Goal: Task Accomplishment & Management: Complete application form

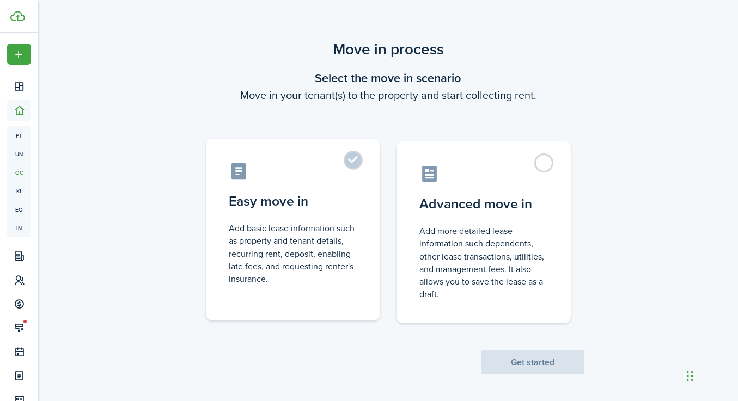
click at [349, 178] on control-radio-card-icon at bounding box center [293, 171] width 129 height 19
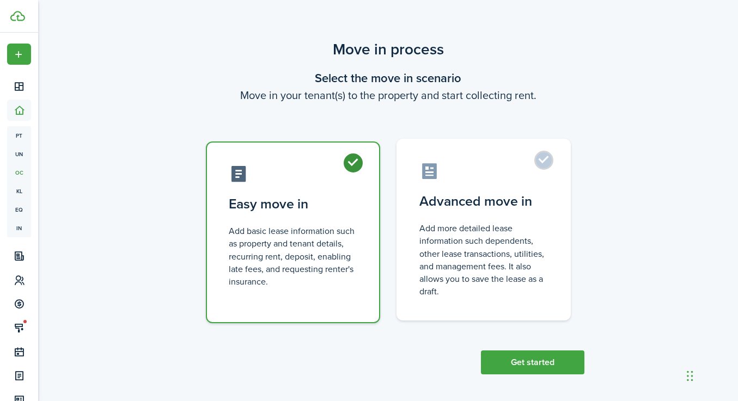
click at [543, 237] on control-radio-card-description "Add more detailed lease information such dependents, other lease transactions, …" at bounding box center [483, 260] width 129 height 76
radio input "false"
radio input "true"
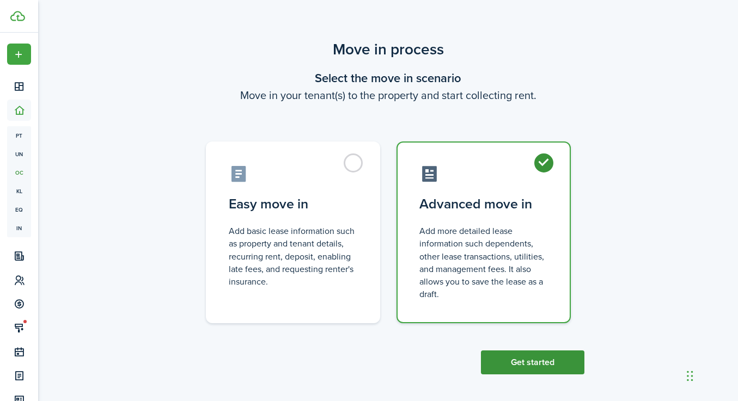
click at [499, 364] on button "Get started" at bounding box center [532, 363] width 103 height 24
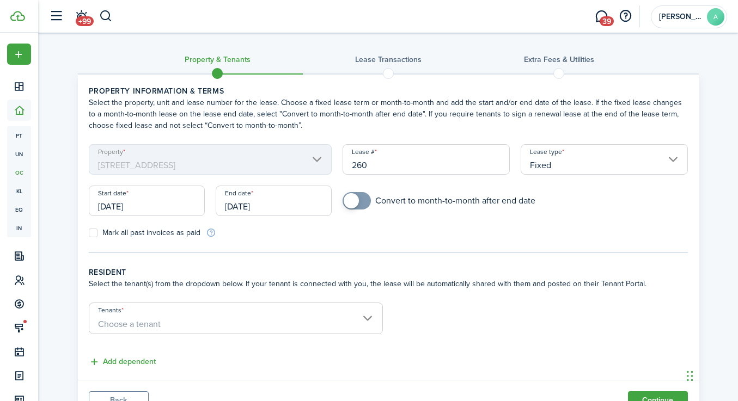
click at [165, 209] on input "[DATE]" at bounding box center [147, 201] width 116 height 31
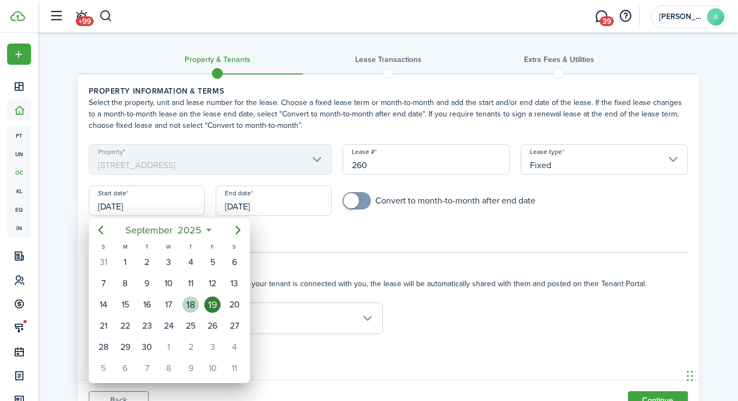
click at [187, 305] on div "18" at bounding box center [190, 305] width 16 height 16
type input "[DATE]"
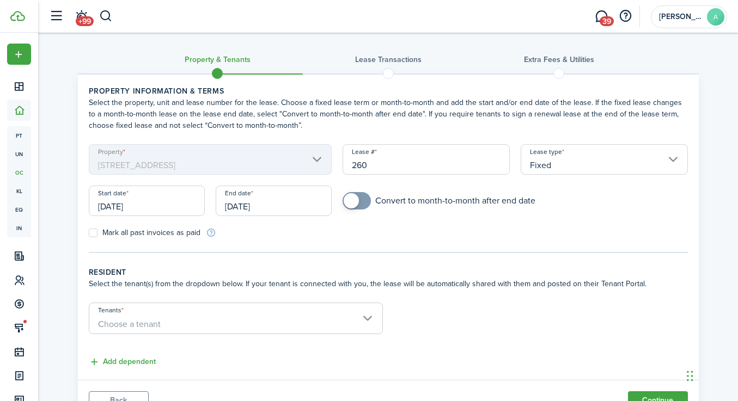
click at [275, 209] on input "[DATE]" at bounding box center [274, 201] width 116 height 31
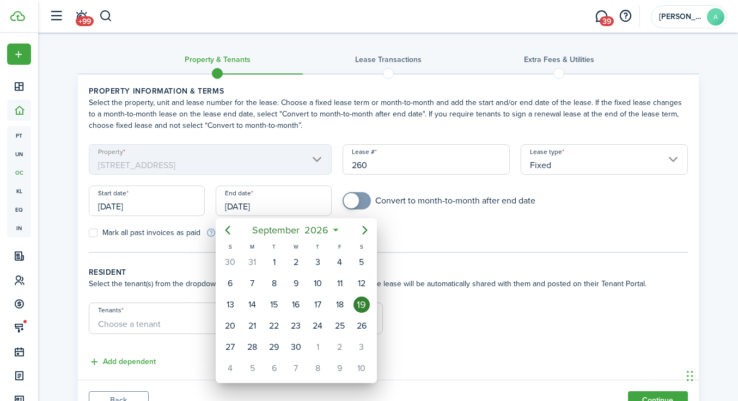
click at [355, 199] on div at bounding box center [369, 201] width 912 height 576
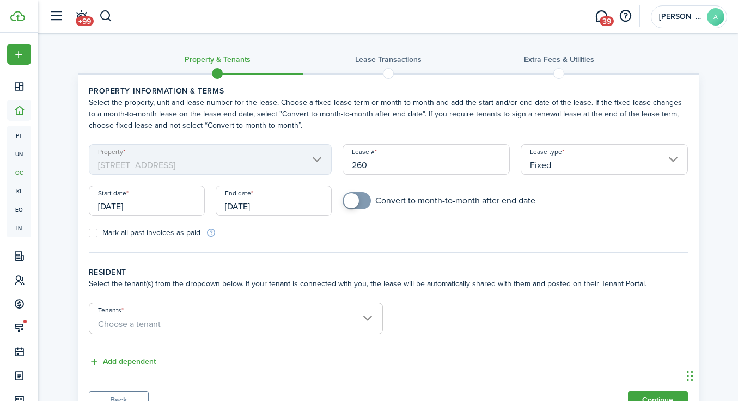
checkbox input "true"
click at [357, 204] on span at bounding box center [351, 200] width 15 height 15
click at [276, 206] on input "[DATE]" at bounding box center [274, 201] width 116 height 31
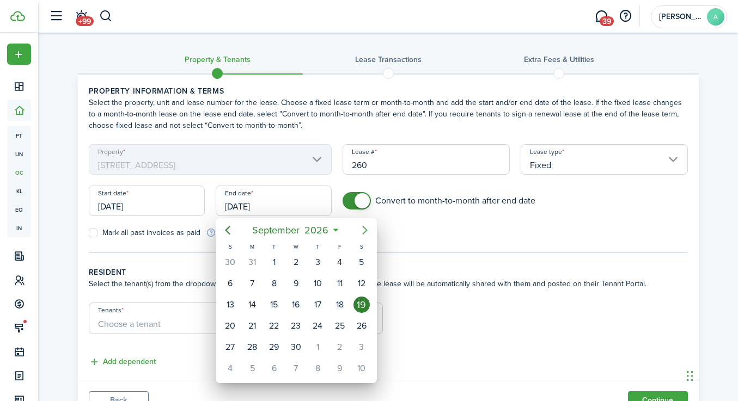
click at [365, 233] on icon "Next page" at bounding box center [364, 230] width 13 height 13
click at [230, 233] on icon "Previous page" at bounding box center [227, 230] width 13 height 13
click at [298, 351] on div "30" at bounding box center [296, 347] width 16 height 16
type input "[DATE]"
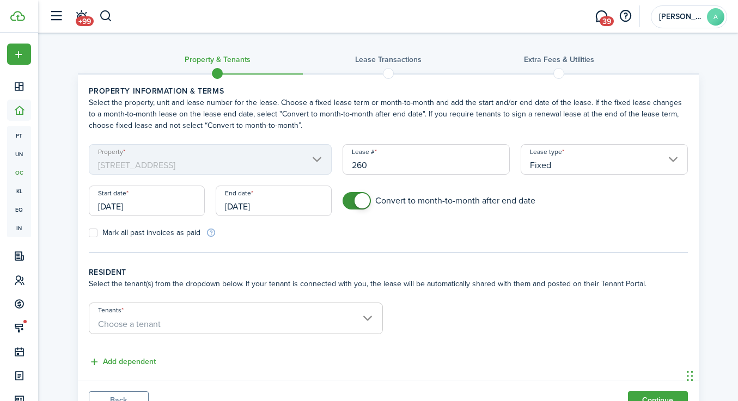
click at [227, 321] on span "Choose a tenant" at bounding box center [235, 324] width 293 height 19
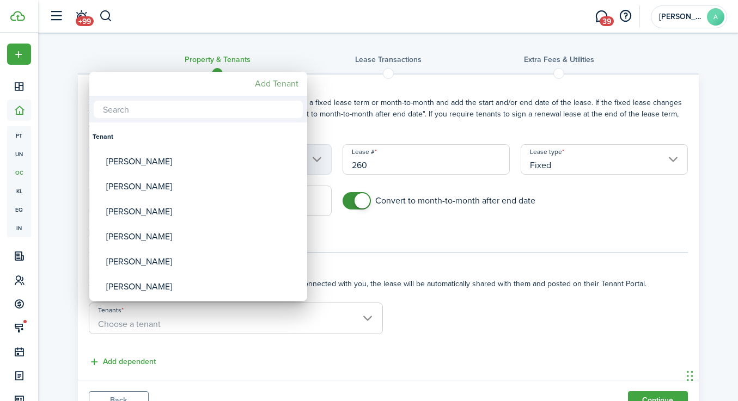
click at [284, 84] on mbsc-button "Add Tenant" at bounding box center [277, 84] width 52 height 20
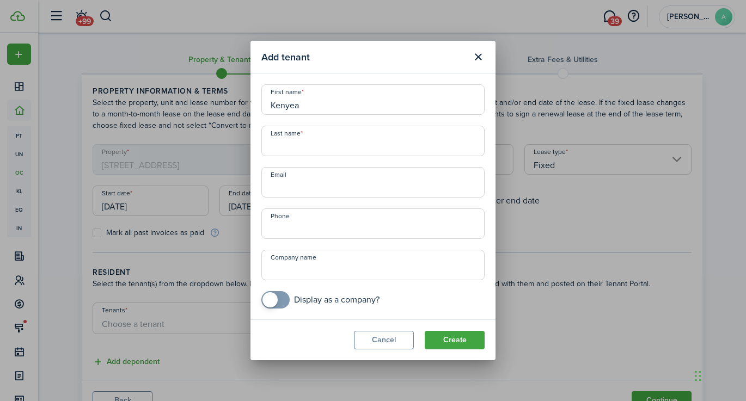
type input "Kenyea"
type input "[PERSON_NAME]"
click at [381, 113] on input "Kenyea" at bounding box center [372, 99] width 223 height 31
click at [304, 187] on input "Email" at bounding box center [372, 182] width 223 height 31
click at [381, 68] on header "Add tenant" at bounding box center [373, 57] width 245 height 33
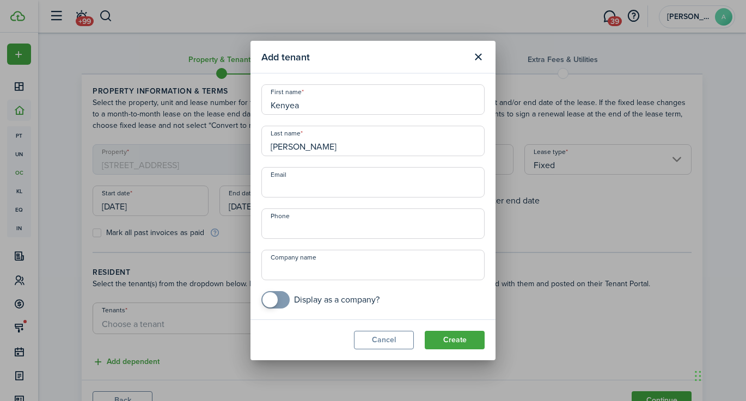
click at [291, 190] on input "Email" at bounding box center [372, 182] width 223 height 31
type input "[PERSON_NAME][EMAIL_ADDRESS][DOMAIN_NAME]"
type input "+1"
click at [456, 337] on button "Create" at bounding box center [455, 340] width 60 height 19
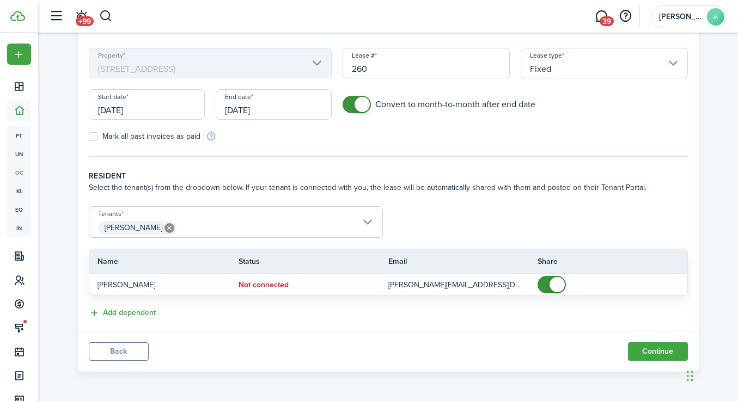
scroll to position [97, 0]
click at [647, 349] on button "Continue" at bounding box center [658, 351] width 60 height 19
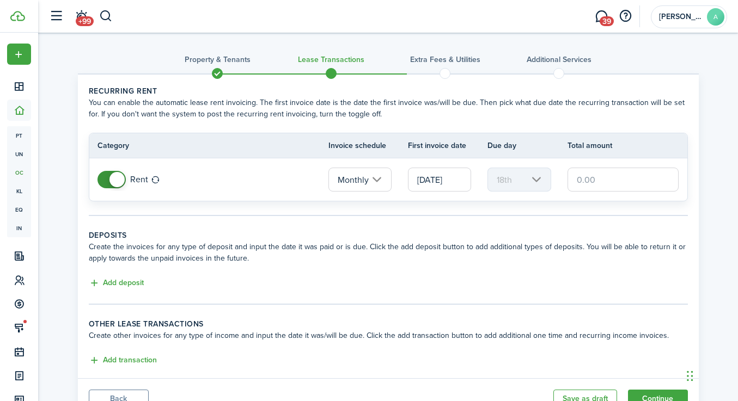
click at [608, 184] on input "text" at bounding box center [624, 180] width 112 height 24
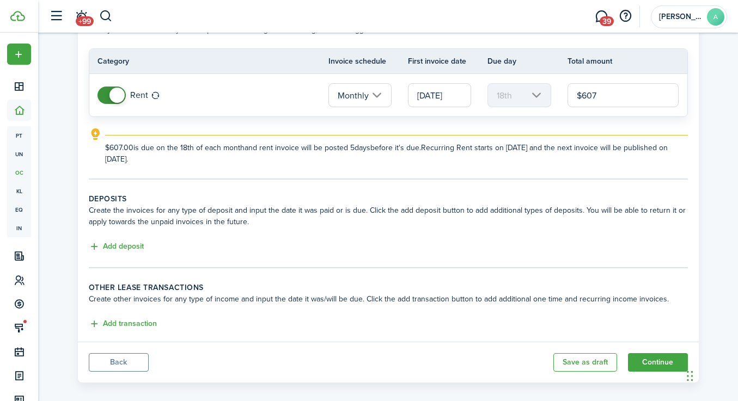
scroll to position [96, 0]
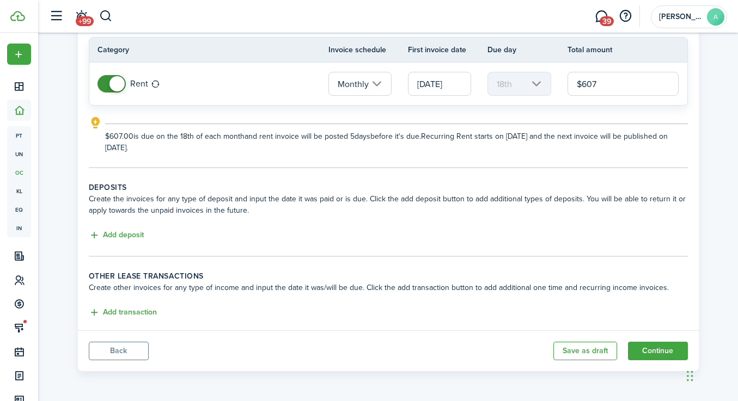
click at [364, 86] on input "Monthly" at bounding box center [359, 84] width 63 height 24
type input "$607.00"
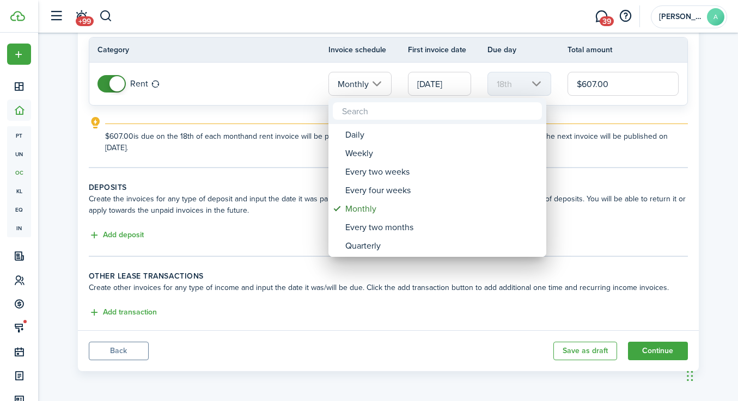
click at [364, 86] on div at bounding box center [369, 201] width 912 height 576
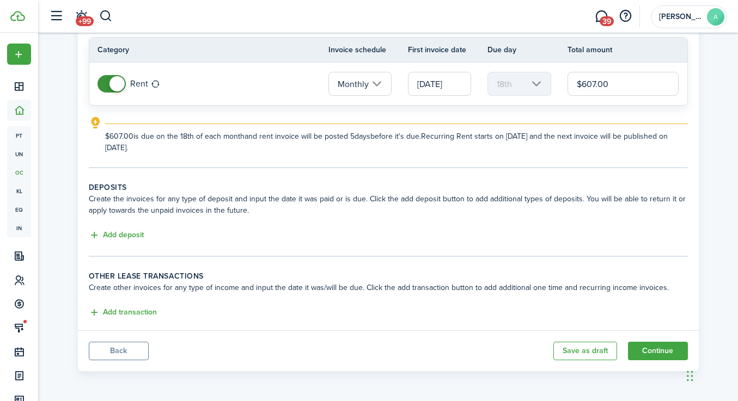
click at [451, 91] on input "[DATE]" at bounding box center [439, 84] width 63 height 24
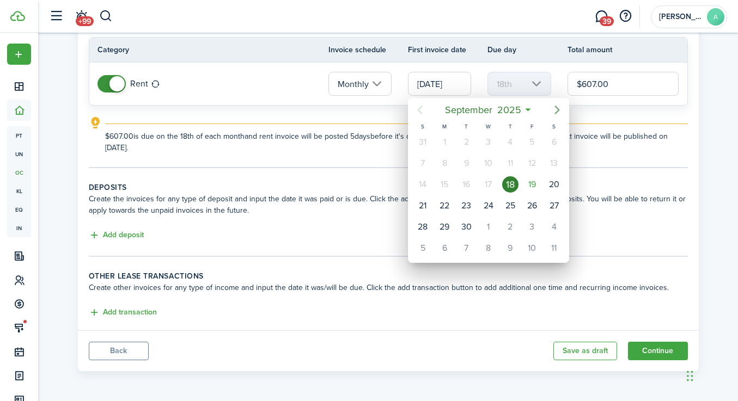
click at [560, 108] on icon "Next page" at bounding box center [557, 109] width 13 height 13
click at [491, 145] on div "1" at bounding box center [488, 142] width 16 height 16
type input "[DATE]"
type input "1st"
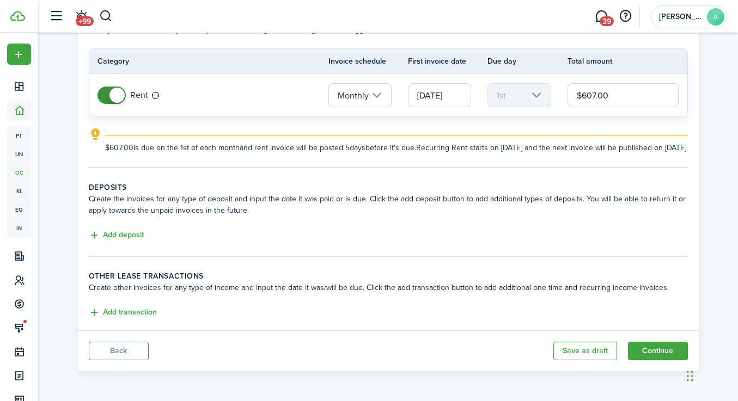
drag, startPoint x: 630, startPoint y: 84, endPoint x: 544, endPoint y: 81, distance: 85.6
click at [544, 81] on tr "Rent Monthly [DATE] 1st $607.00" at bounding box center [388, 95] width 598 height 42
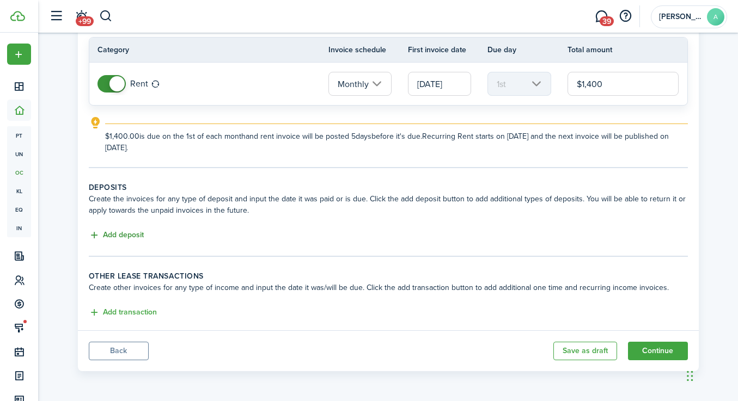
type input "$1,400.00"
click at [125, 237] on button "Add deposit" at bounding box center [116, 235] width 55 height 13
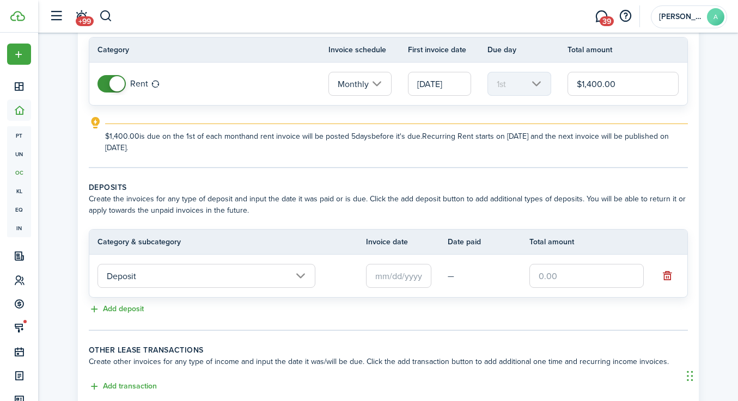
click at [401, 285] on input "text" at bounding box center [398, 276] width 65 height 24
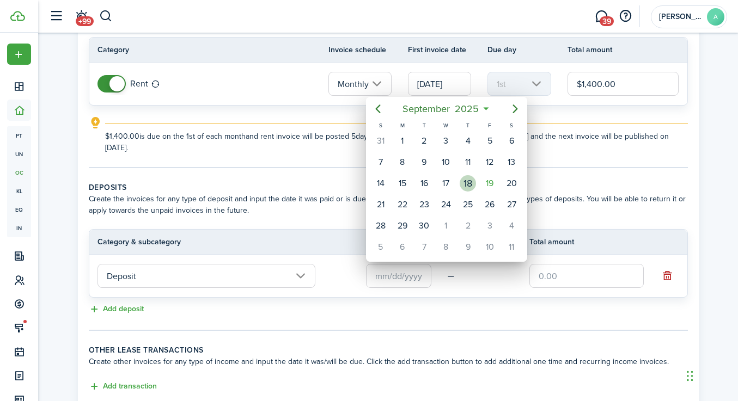
click at [466, 184] on div "18" at bounding box center [468, 183] width 16 height 16
type input "[DATE]"
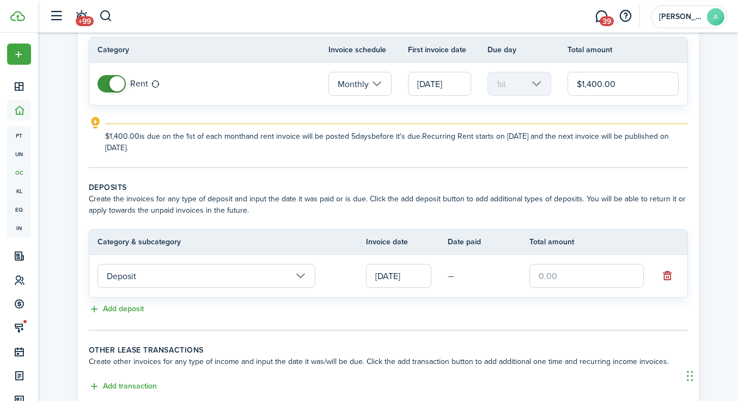
click at [574, 276] on input "text" at bounding box center [586, 276] width 114 height 24
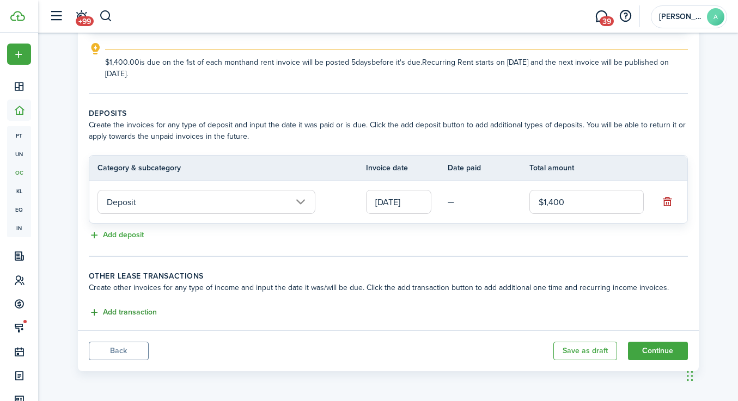
type input "$1,400.00"
click at [133, 314] on button "Add transaction" at bounding box center [123, 313] width 68 height 13
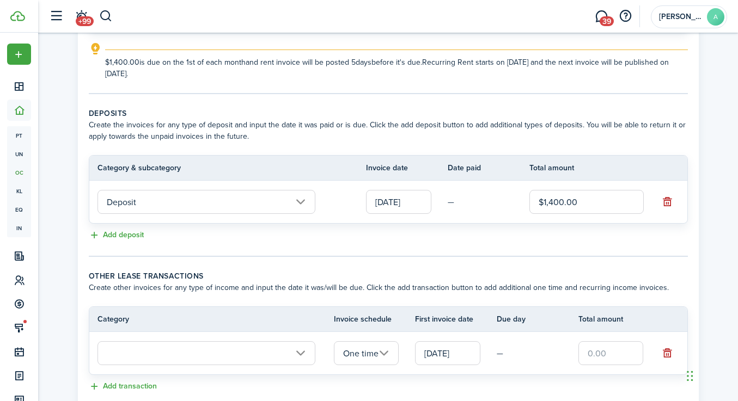
scroll to position [244, 0]
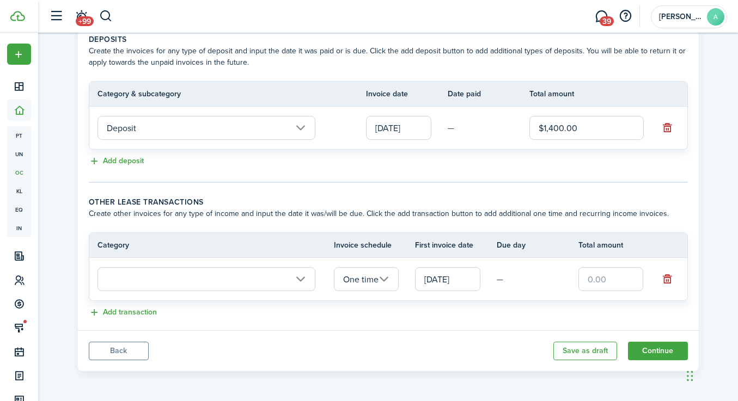
click at [169, 289] on input "text" at bounding box center [207, 279] width 218 height 24
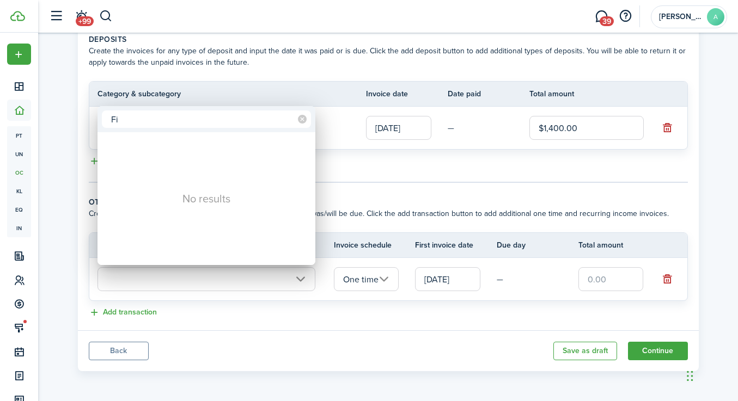
type input "F"
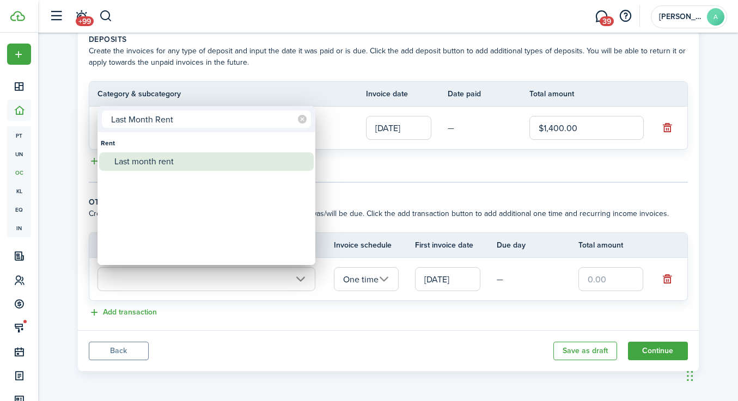
type input "Last Month Rent"
click at [164, 163] on div "Last month rent" at bounding box center [210, 162] width 193 height 19
type input "Rent / Last month rent"
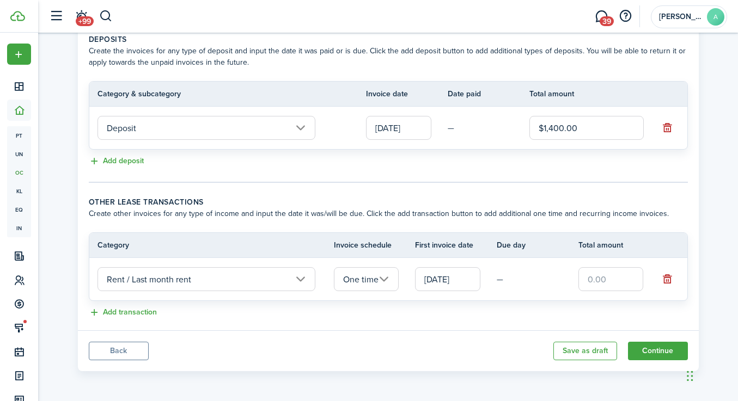
click at [473, 279] on input "[DATE]" at bounding box center [447, 279] width 65 height 24
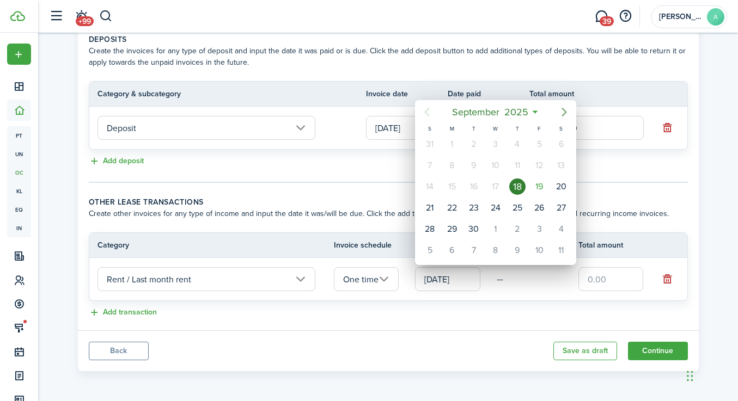
click at [564, 108] on icon "Next page" at bounding box center [564, 112] width 13 height 13
click at [431, 117] on icon "Previous page" at bounding box center [427, 112] width 13 height 13
click at [536, 114] on icon at bounding box center [534, 112] width 11 height 11
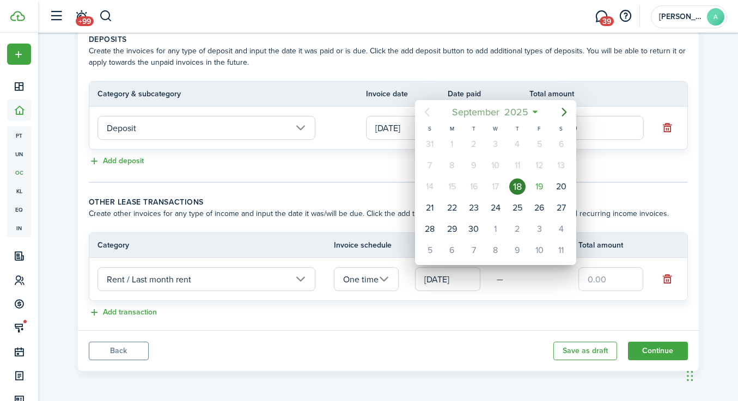
click at [532, 109] on mbsc-button "[DATE]" at bounding box center [490, 112] width 90 height 20
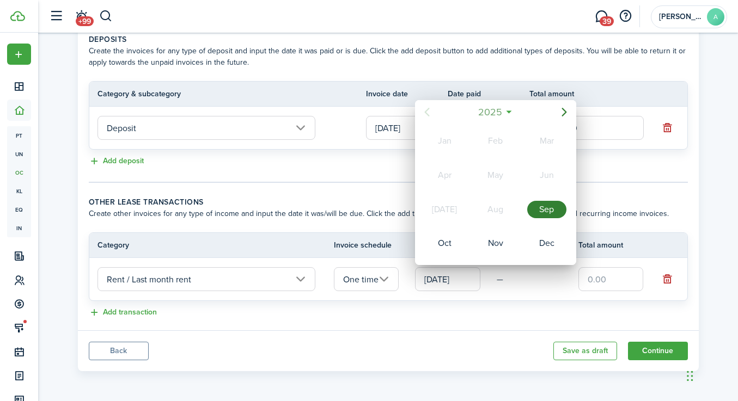
click at [499, 115] on span "2025" at bounding box center [490, 112] width 29 height 20
click at [539, 206] on div "2026" at bounding box center [546, 209] width 39 height 17
click at [541, 211] on div "Sep" at bounding box center [546, 209] width 39 height 17
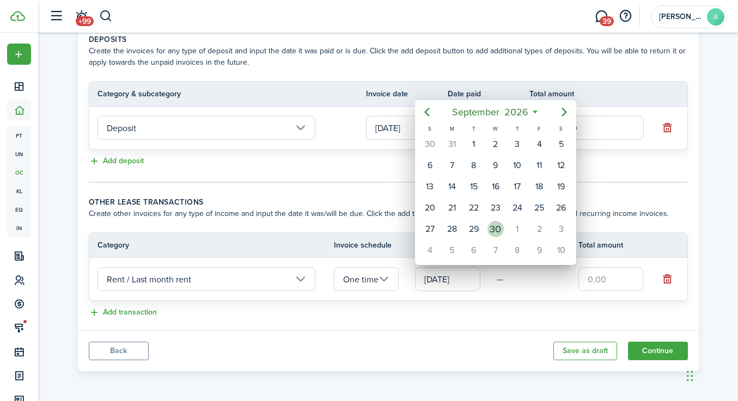
click at [497, 227] on div "30" at bounding box center [496, 229] width 16 height 16
type input "[DATE]"
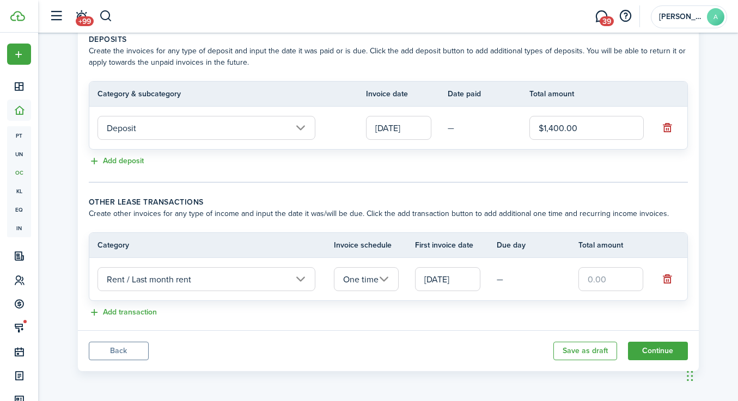
click at [632, 276] on input "text" at bounding box center [610, 279] width 65 height 24
type input "$1,400.00"
click at [650, 351] on button "Continue" at bounding box center [658, 351] width 60 height 19
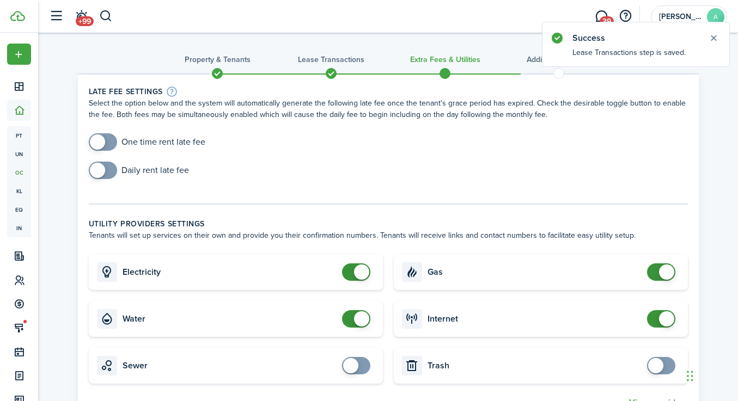
checkbox input "true"
click at [100, 141] on span at bounding box center [97, 142] width 15 height 15
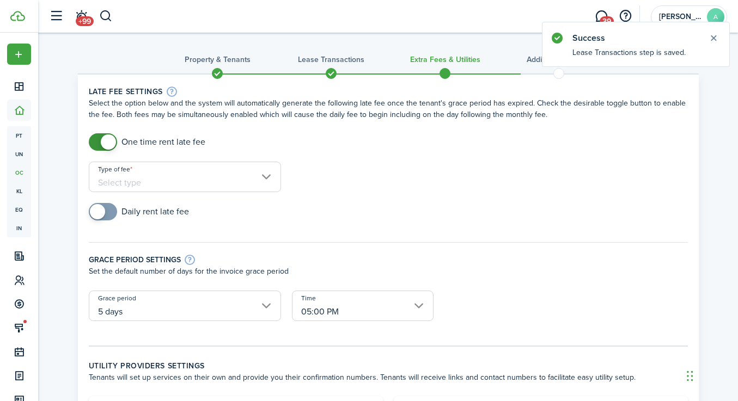
click at [127, 187] on input "Type of fee" at bounding box center [185, 177] width 192 height 31
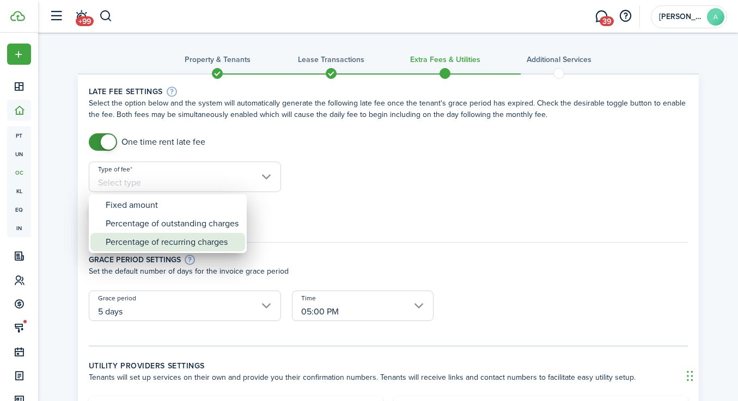
click at [144, 240] on div "Percentage of recurring charges" at bounding box center [172, 242] width 133 height 19
type input "Percentage of recurring charges"
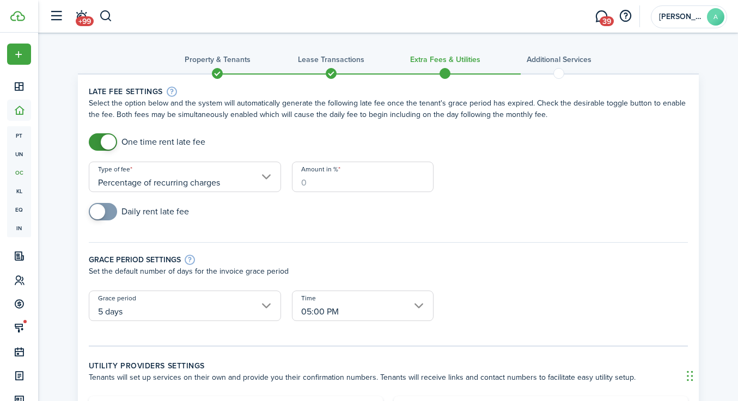
click at [325, 186] on input "Amount in %" at bounding box center [363, 177] width 142 height 31
type input "1"
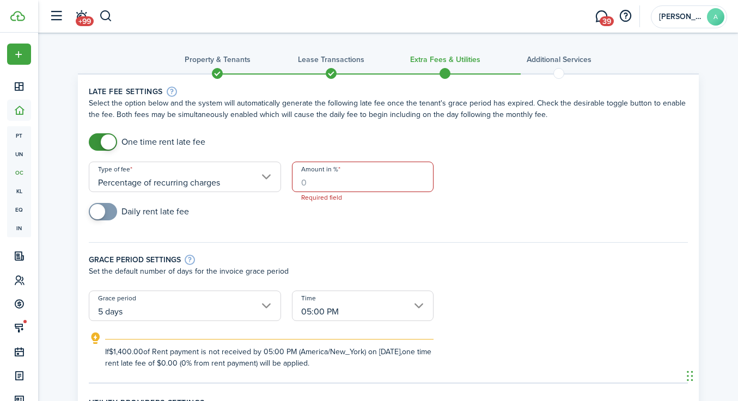
type input "0"
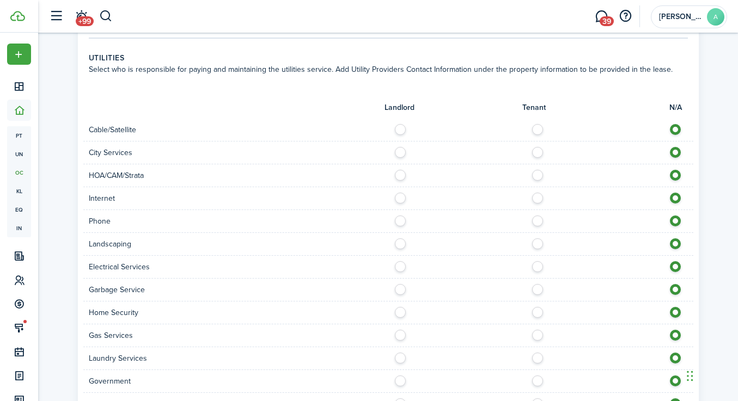
scroll to position [800, 0]
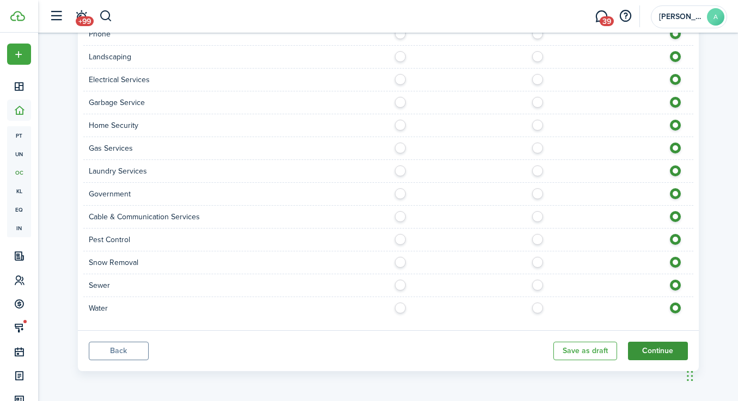
type input "10"
click at [650, 352] on button "Continue" at bounding box center [658, 351] width 60 height 19
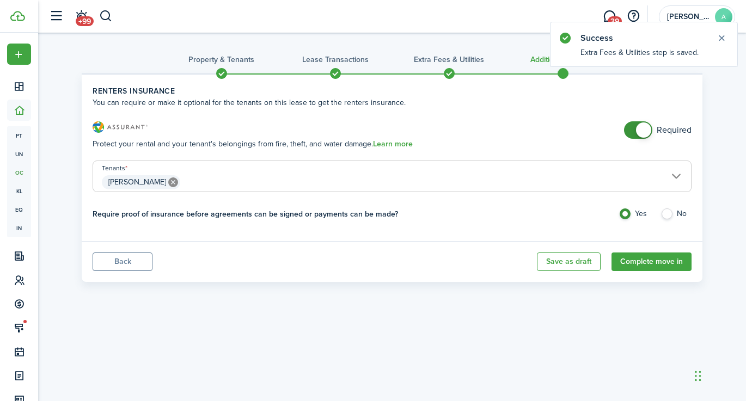
click at [669, 212] on label "No" at bounding box center [676, 217] width 31 height 16
radio input "false"
radio input "true"
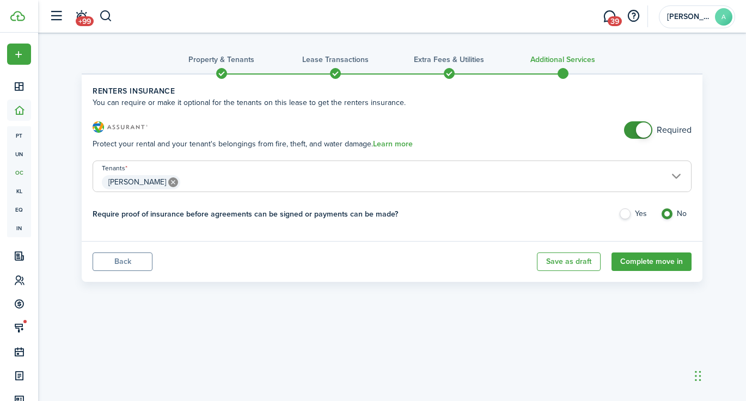
checkbox input "false"
click at [642, 130] on span at bounding box center [643, 130] width 15 height 15
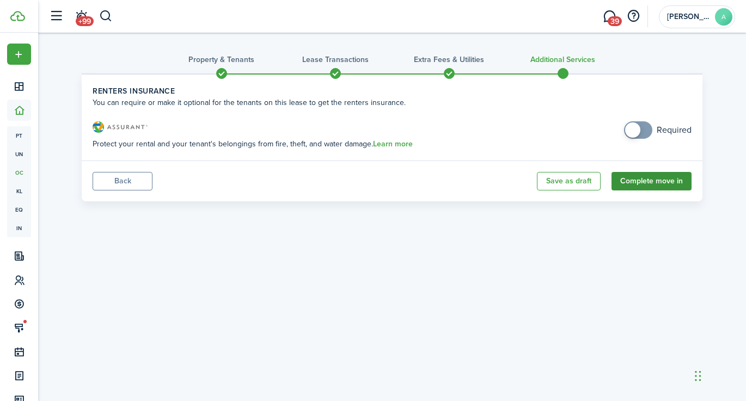
click at [663, 180] on button "Complete move in" at bounding box center [652, 181] width 80 height 19
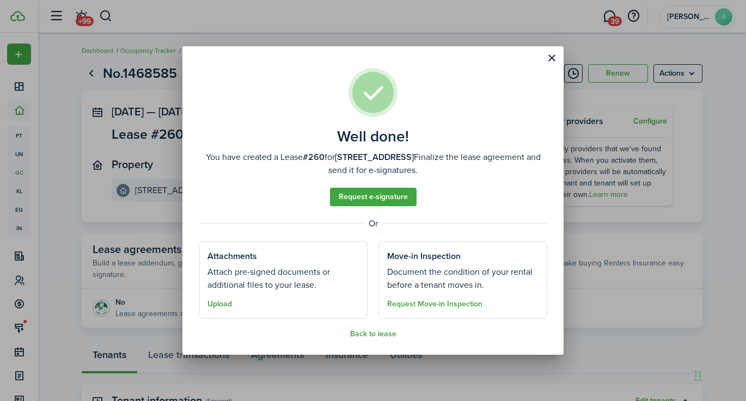
click at [217, 307] on button "Upload" at bounding box center [220, 304] width 25 height 9
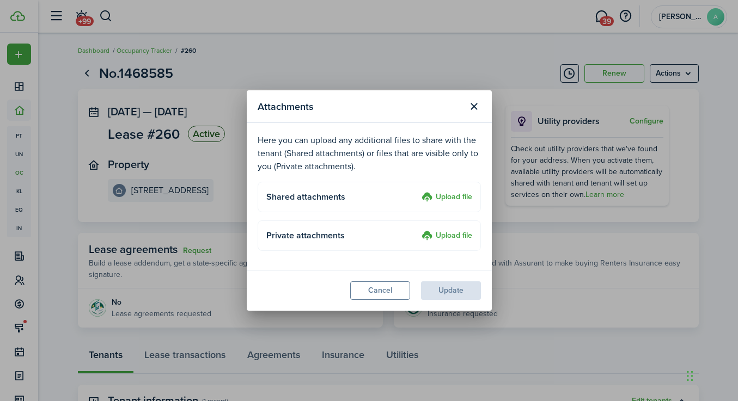
click at [449, 197] on label "Upload file" at bounding box center [447, 197] width 51 height 13
click at [418, 191] on input "Upload file" at bounding box center [418, 191] width 0 height 0
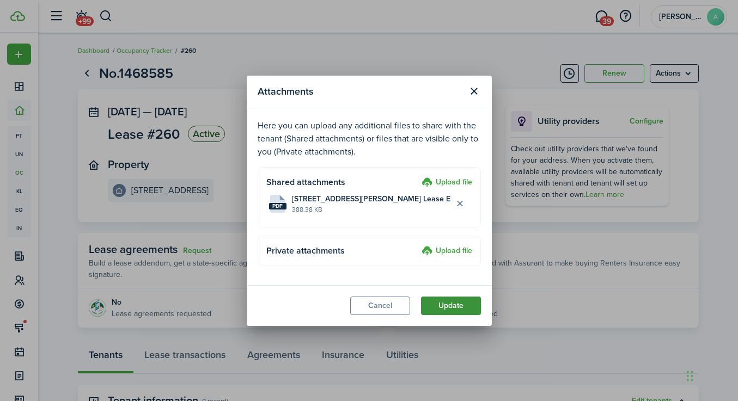
click at [461, 309] on button "Update" at bounding box center [451, 306] width 60 height 19
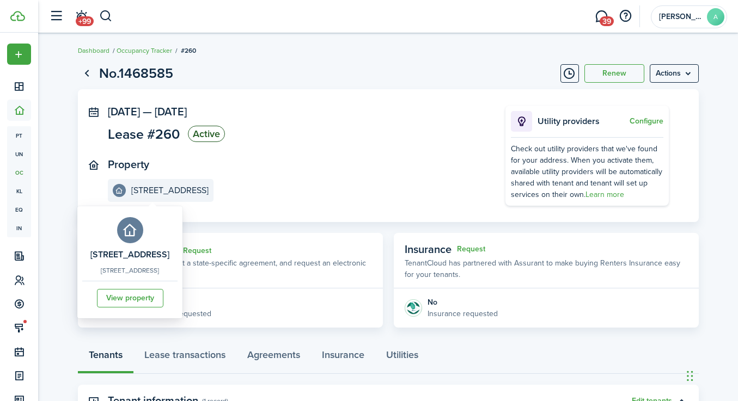
click at [134, 192] on e-details-info-title "[STREET_ADDRESS]" at bounding box center [169, 191] width 77 height 10
click at [156, 299] on link "View property" at bounding box center [130, 298] width 66 height 19
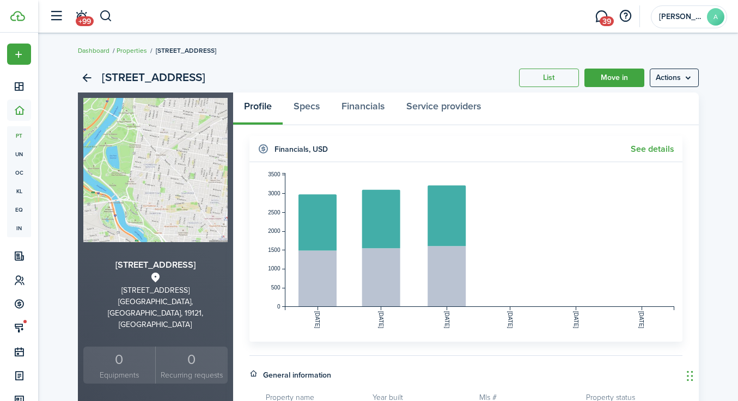
scroll to position [141, 0]
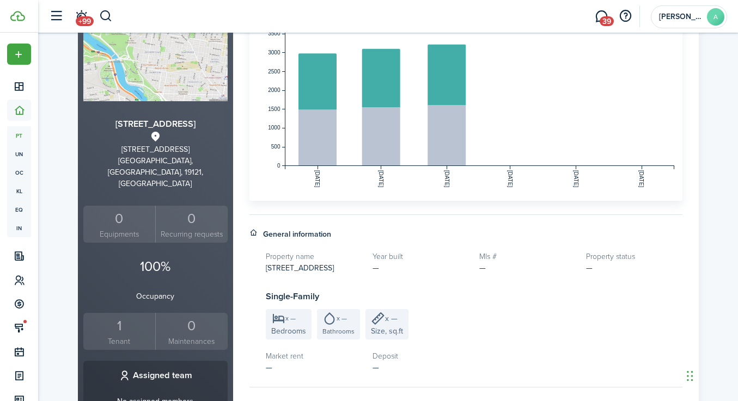
click at [117, 316] on div "1" at bounding box center [119, 326] width 67 height 21
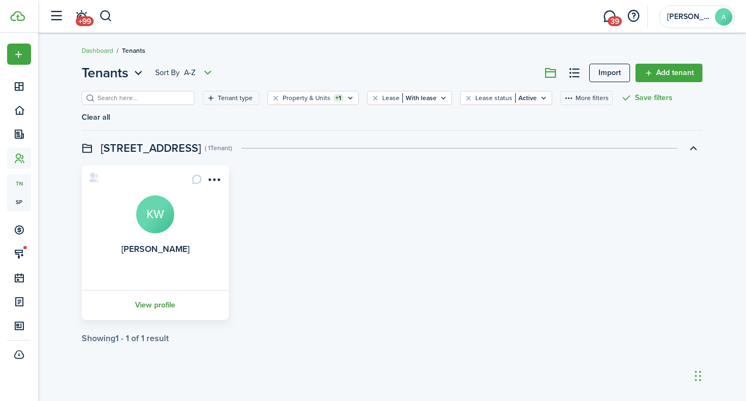
click at [157, 306] on link "View profile" at bounding box center [155, 305] width 150 height 30
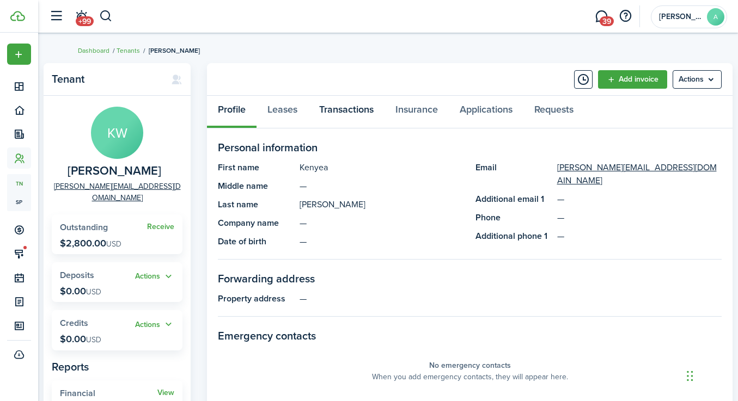
click at [338, 111] on link "Transactions" at bounding box center [346, 112] width 76 height 33
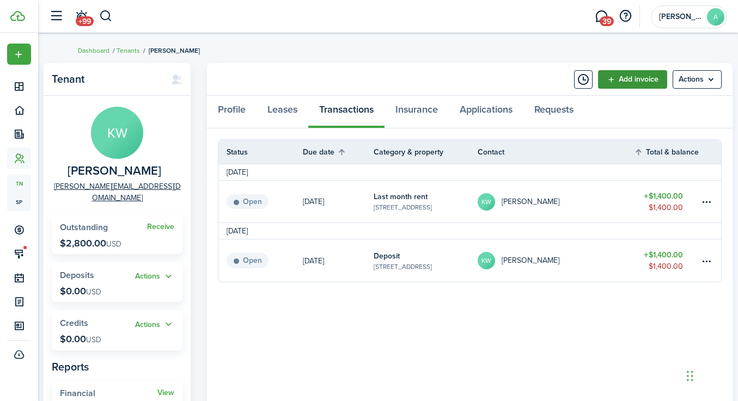
click at [622, 80] on link "Add invoice" at bounding box center [632, 79] width 69 height 19
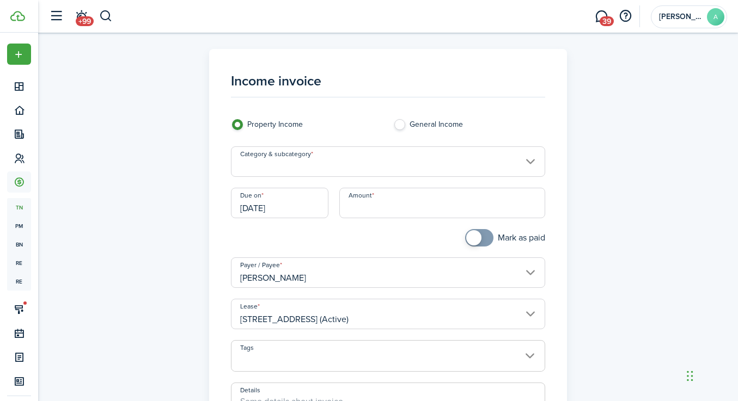
click at [360, 213] on input "Amount" at bounding box center [442, 203] width 206 height 31
click at [272, 162] on input "Category & subcategory" at bounding box center [388, 162] width 314 height 31
type input "$607.00"
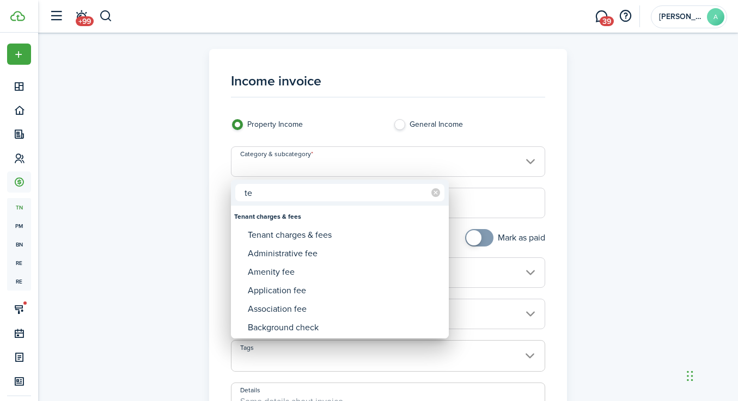
type input "t"
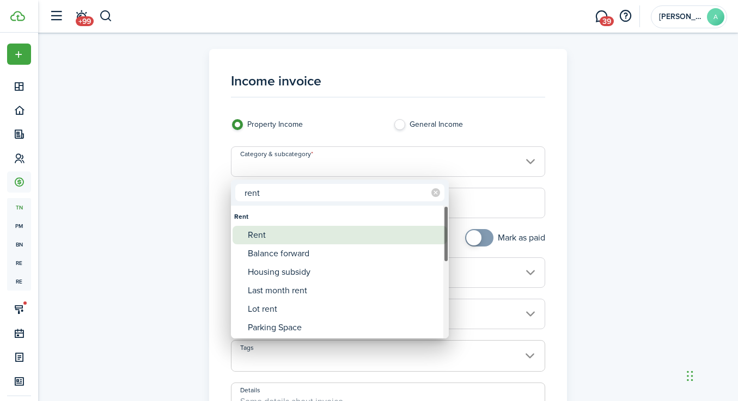
type input "rent"
click at [257, 235] on div "Rent" at bounding box center [344, 235] width 193 height 19
type input "Rent"
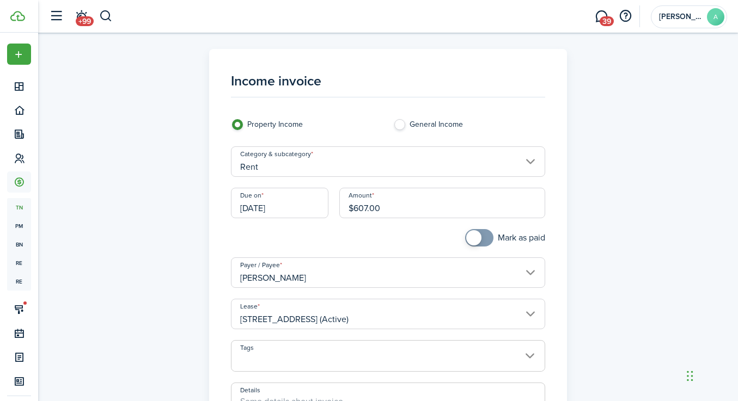
click at [299, 211] on input "[DATE]" at bounding box center [280, 203] width 98 height 31
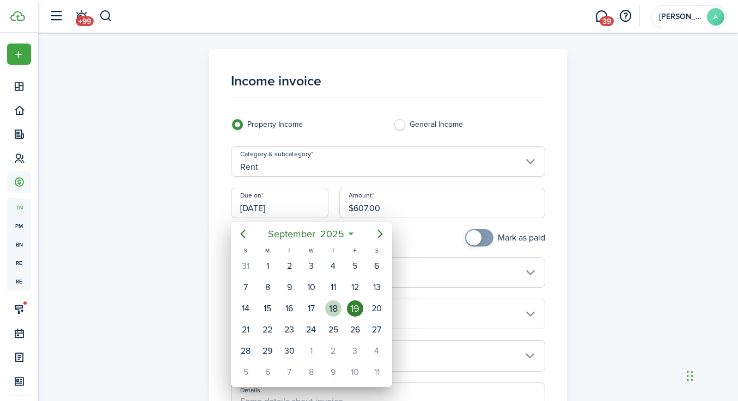
click at [335, 305] on div "18" at bounding box center [333, 309] width 16 height 16
type input "[DATE]"
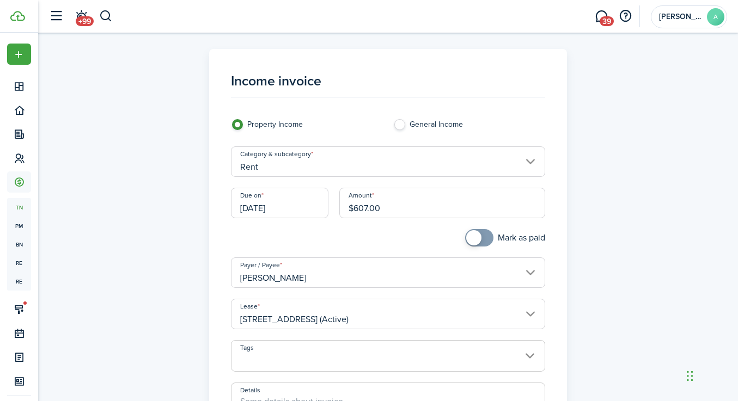
scroll to position [179, 0]
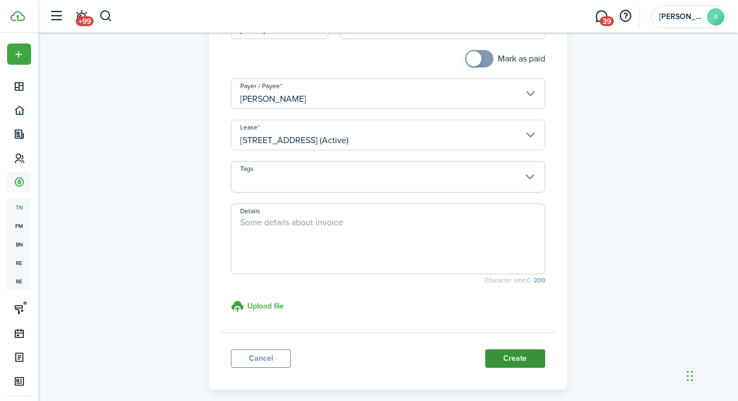
click at [516, 367] on button "Create" at bounding box center [515, 359] width 60 height 19
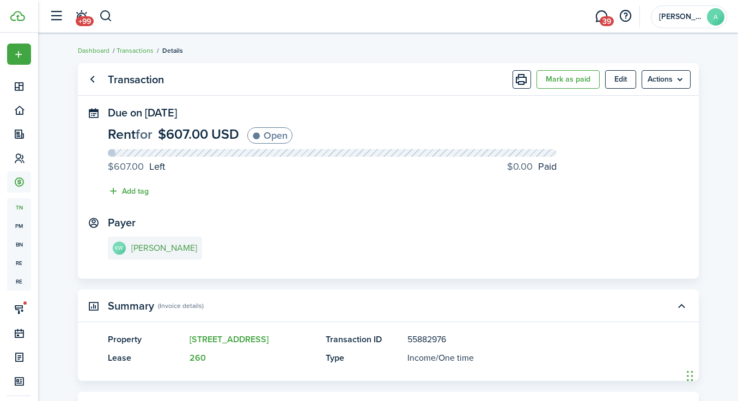
click at [169, 248] on e-details-info-title "[PERSON_NAME]" at bounding box center [164, 248] width 66 height 10
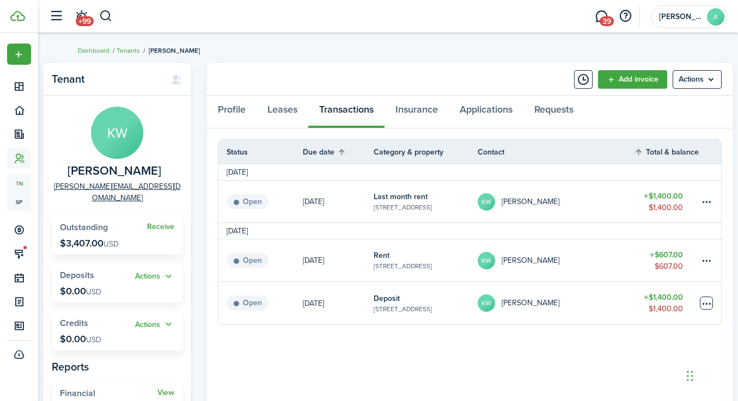
click at [703, 300] on table-menu-btn-icon at bounding box center [706, 303] width 13 height 13
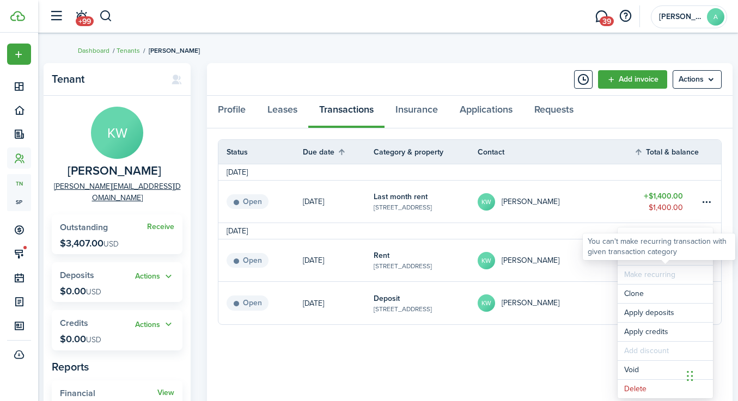
click at [654, 258] on div "You can't make recurring transaction with given transaction category" at bounding box center [659, 247] width 153 height 27
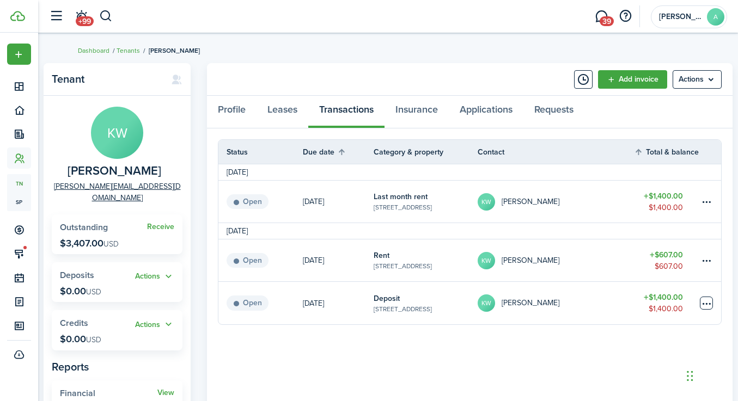
click at [711, 304] on table-menu-btn-icon "Open menu" at bounding box center [706, 303] width 13 height 13
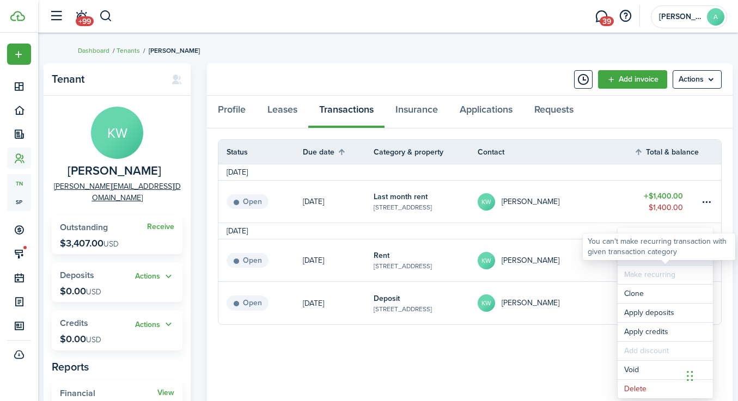
click at [657, 261] on link "Mark as paid" at bounding box center [665, 256] width 95 height 19
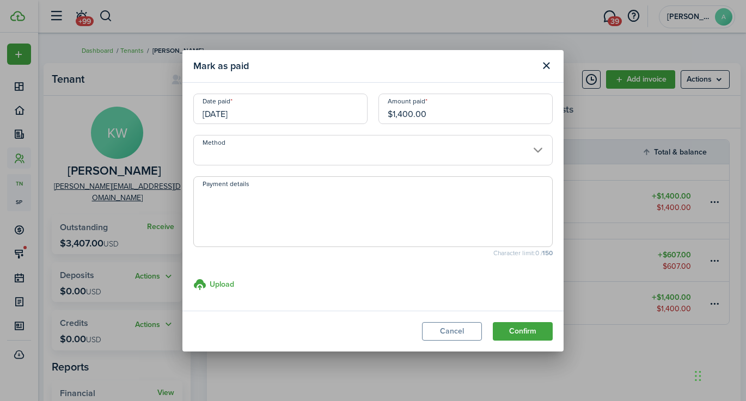
click at [277, 160] on input "Method" at bounding box center [373, 150] width 360 height 31
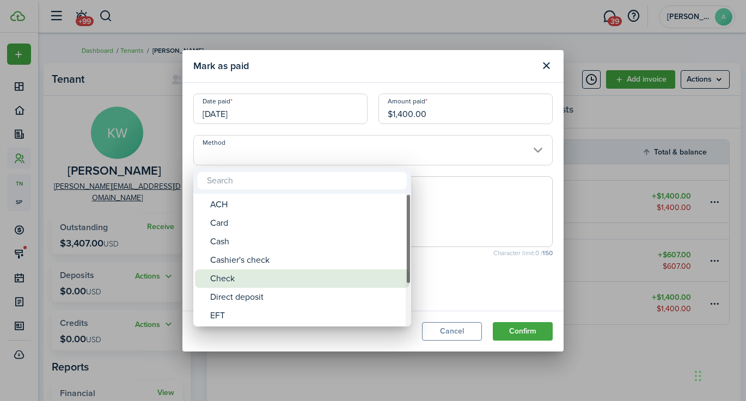
click at [271, 277] on div "Check" at bounding box center [306, 279] width 193 height 19
type input "Check"
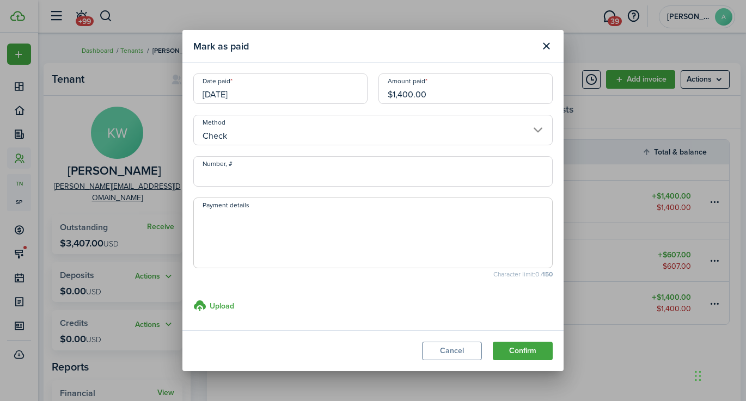
drag, startPoint x: 488, startPoint y: 95, endPoint x: 256, endPoint y: 90, distance: 231.5
click at [256, 91] on div "Date paid [DATE] Amount paid $1,400.00" at bounding box center [373, 94] width 370 height 41
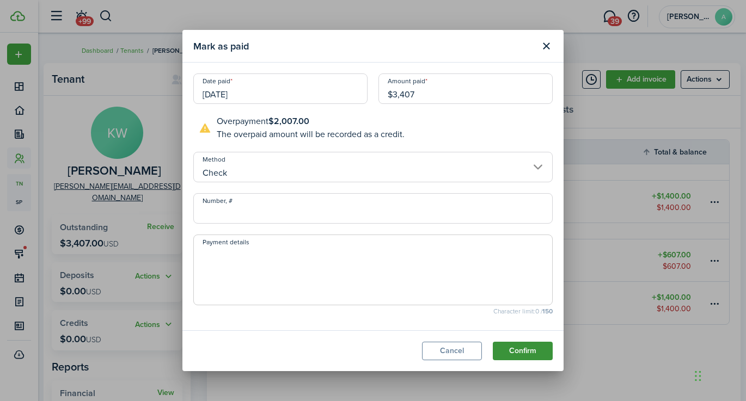
type input "$3,407.00"
click at [520, 354] on button "Confirm" at bounding box center [523, 351] width 60 height 19
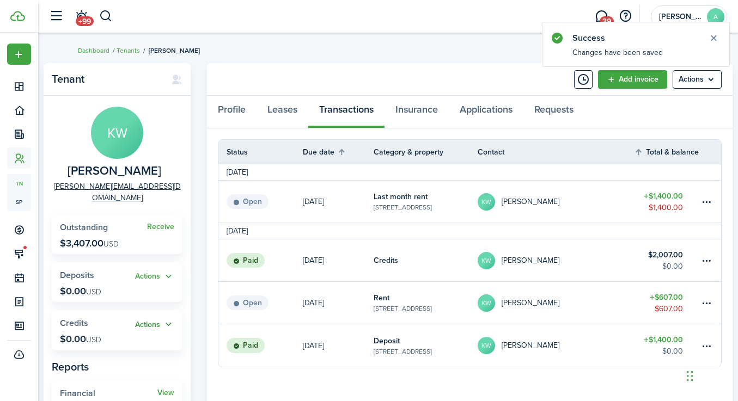
click at [143, 319] on button "Actions" at bounding box center [154, 325] width 39 height 13
